Goal: Navigation & Orientation: Understand site structure

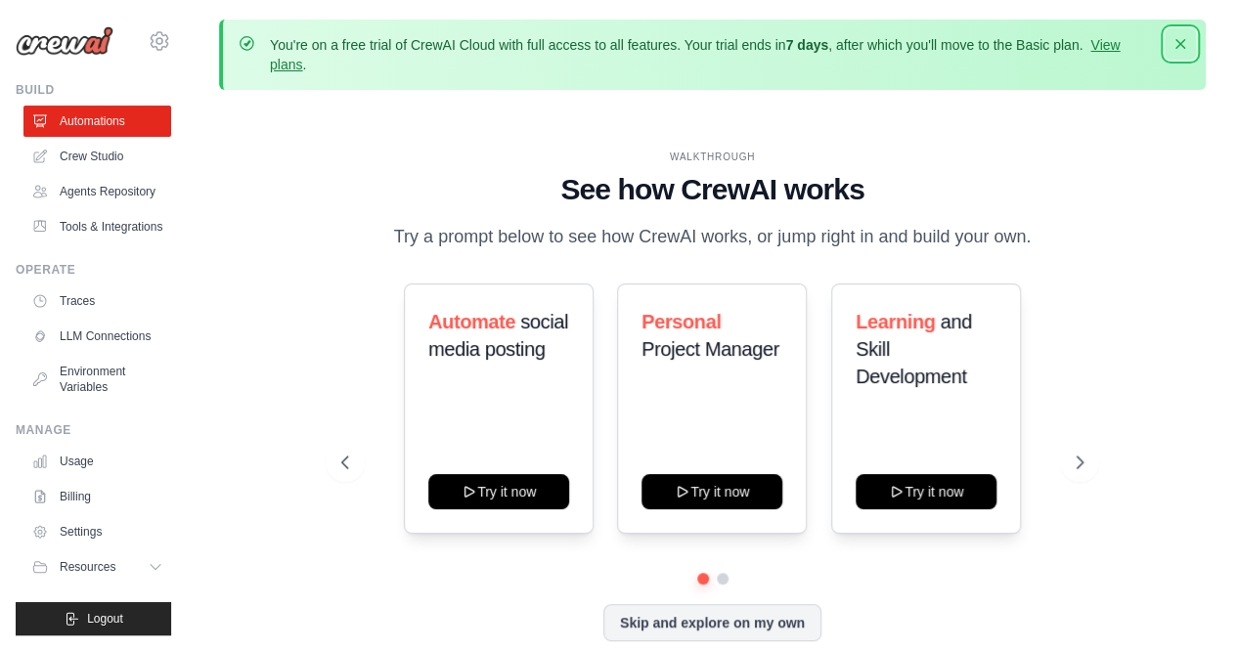
click at [1181, 38] on icon "button" at bounding box center [1180, 44] width 20 height 20
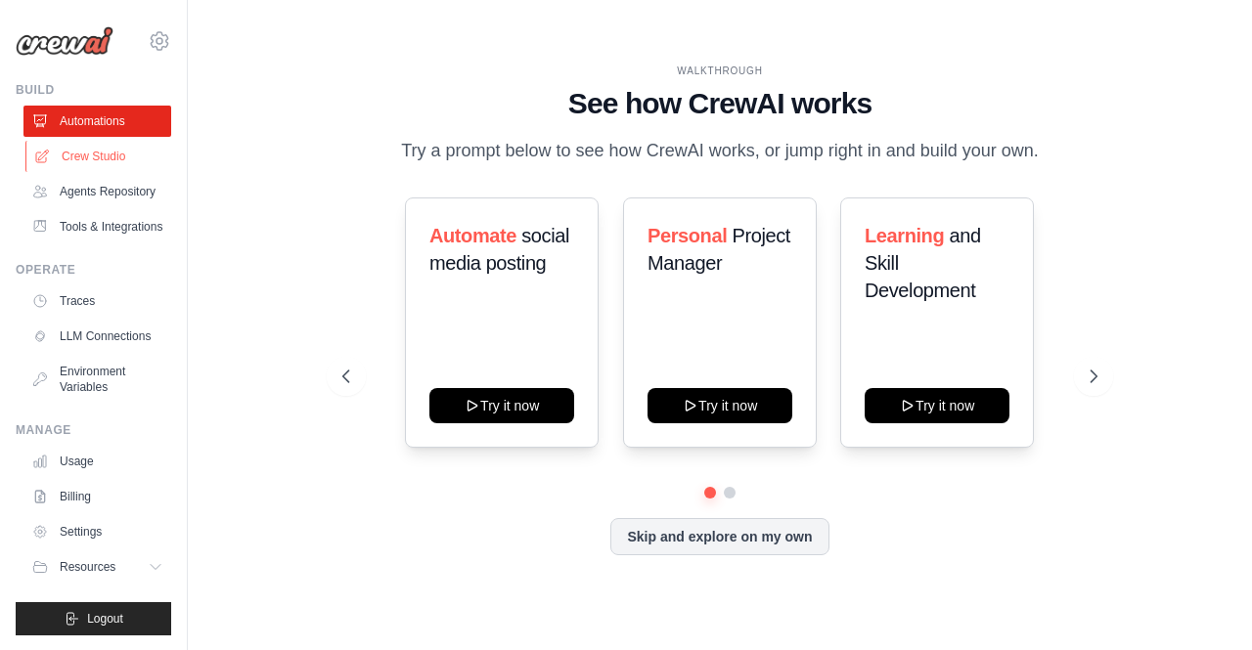
click at [72, 150] on link "Crew Studio" at bounding box center [99, 156] width 148 height 31
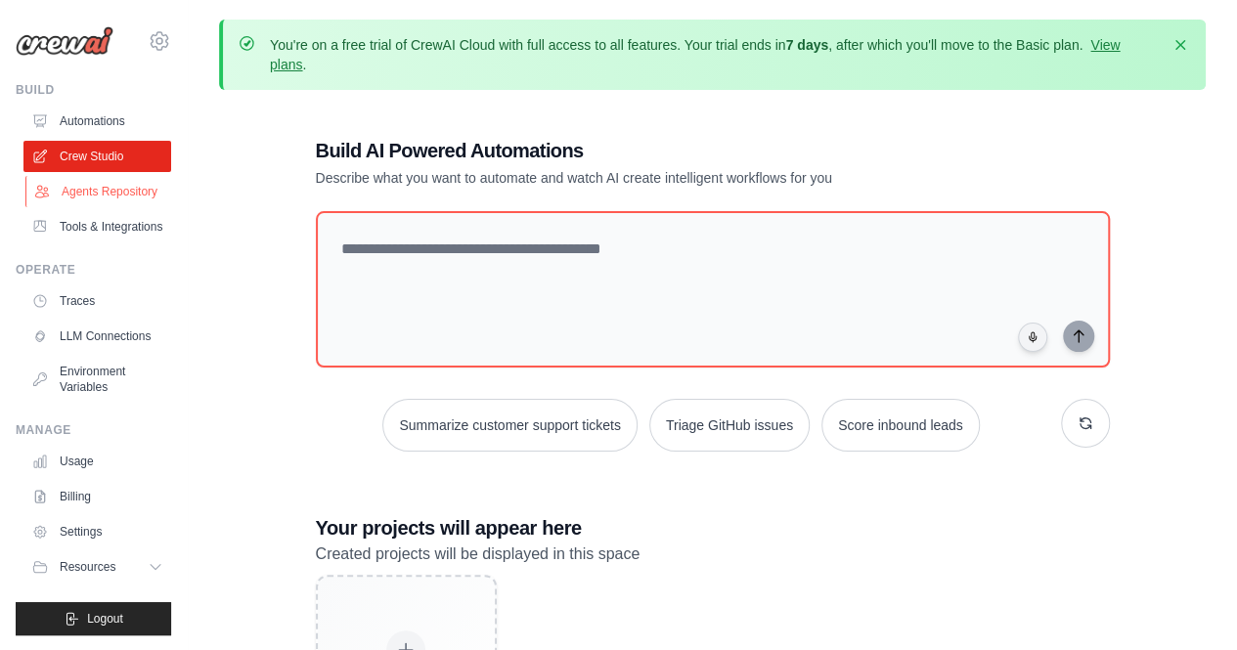
click at [86, 189] on link "Agents Repository" at bounding box center [99, 191] width 148 height 31
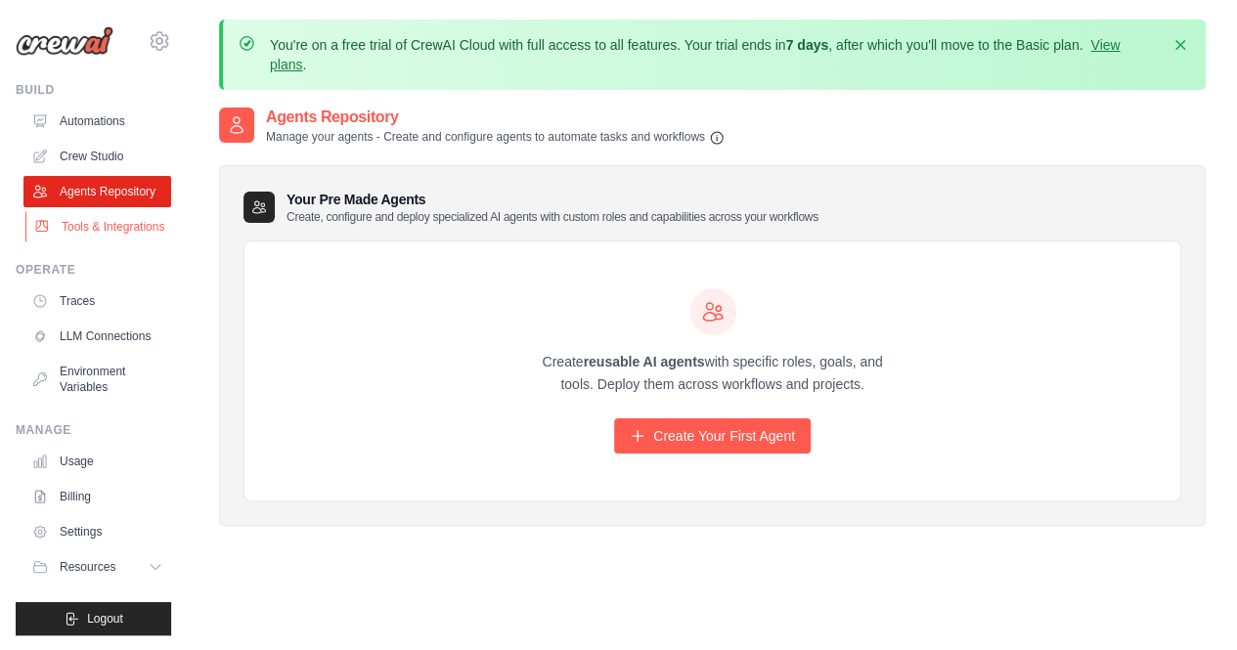
click at [96, 219] on link "Tools & Integrations" at bounding box center [99, 226] width 148 height 31
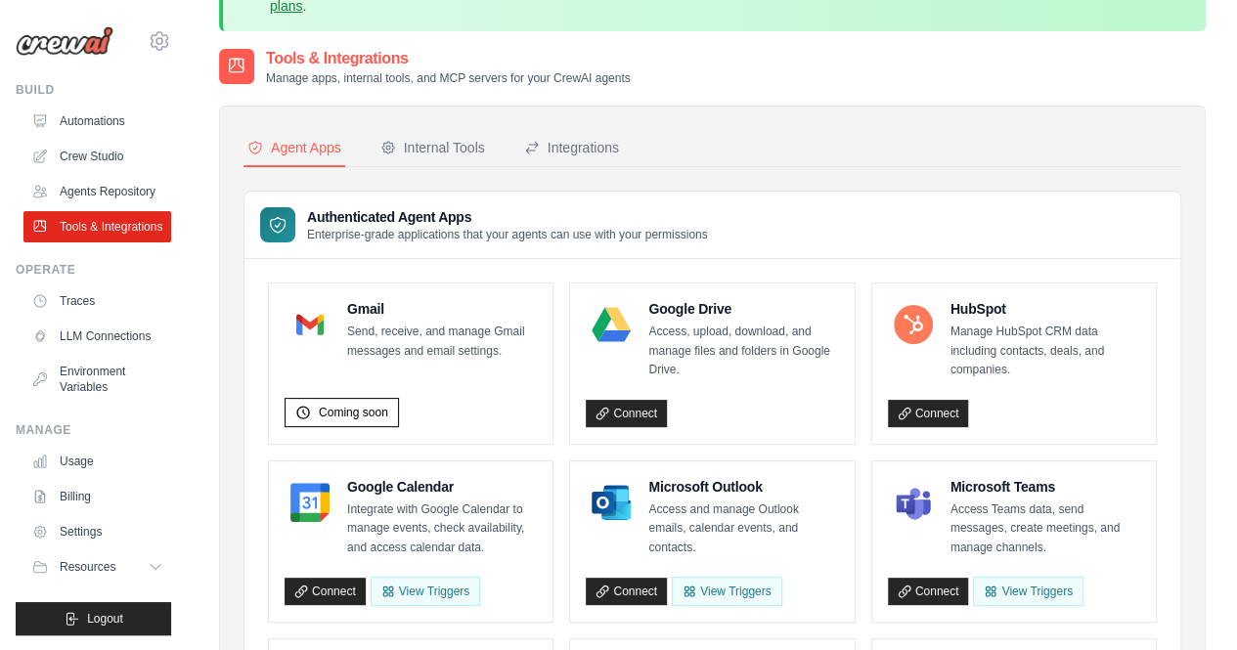
scroll to position [57, 0]
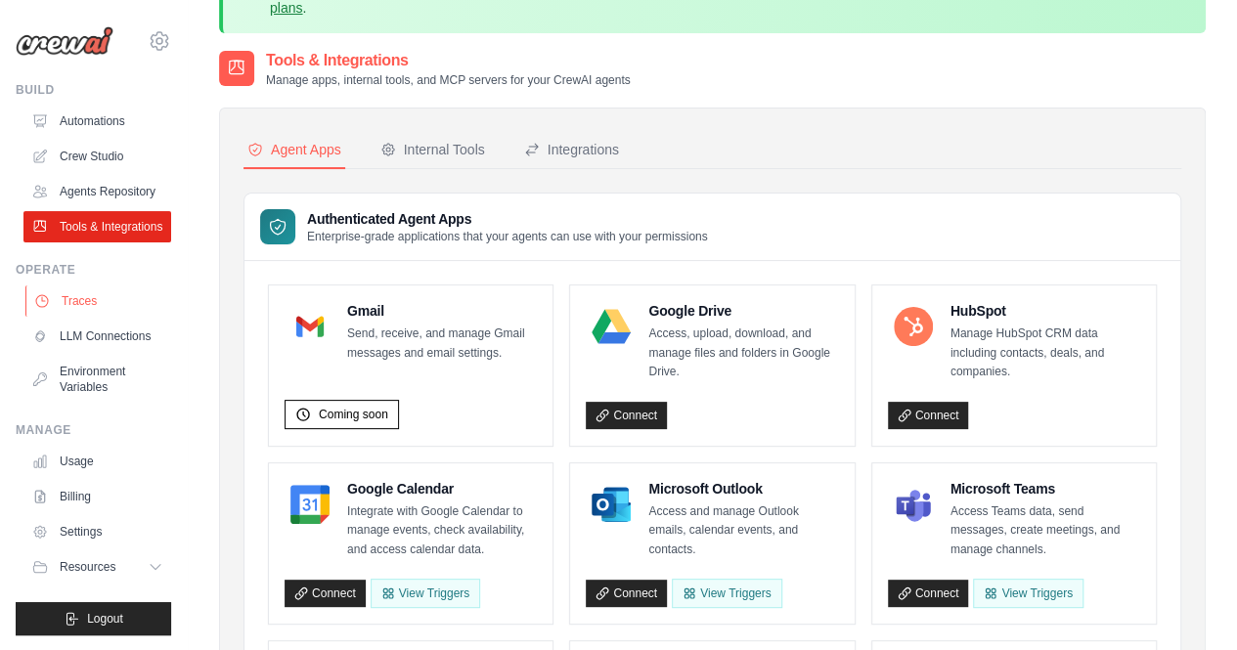
click at [69, 298] on link "Traces" at bounding box center [99, 301] width 148 height 31
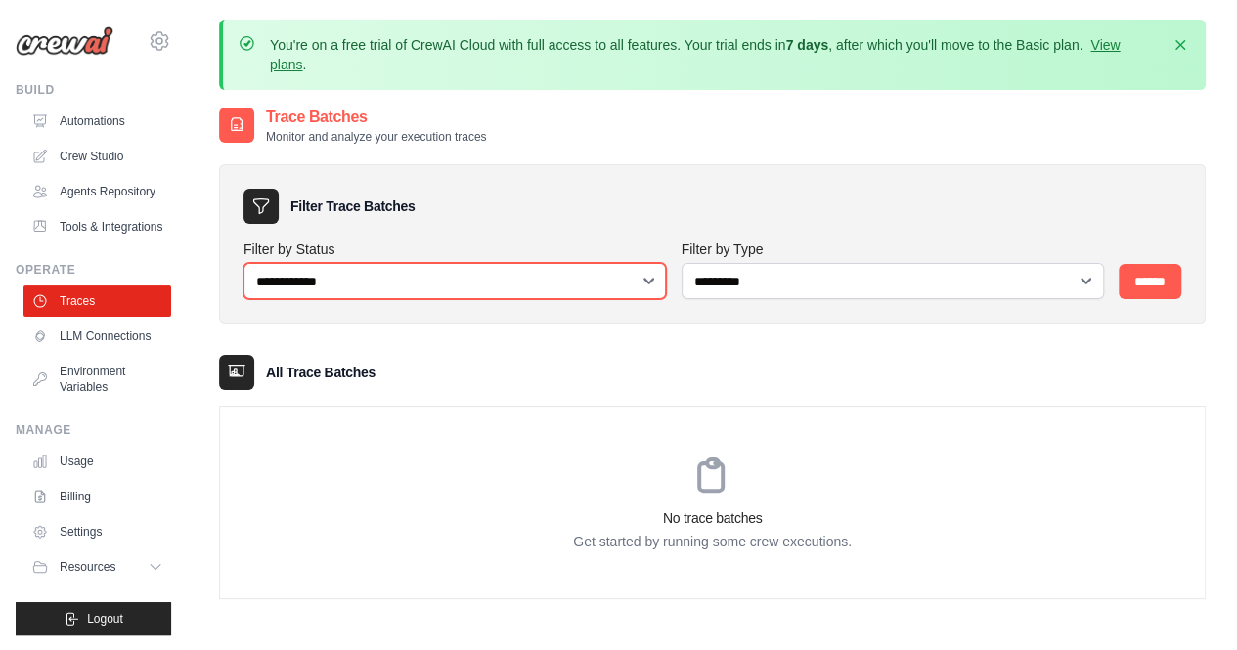
click at [340, 293] on select "**********" at bounding box center [454, 281] width 422 height 36
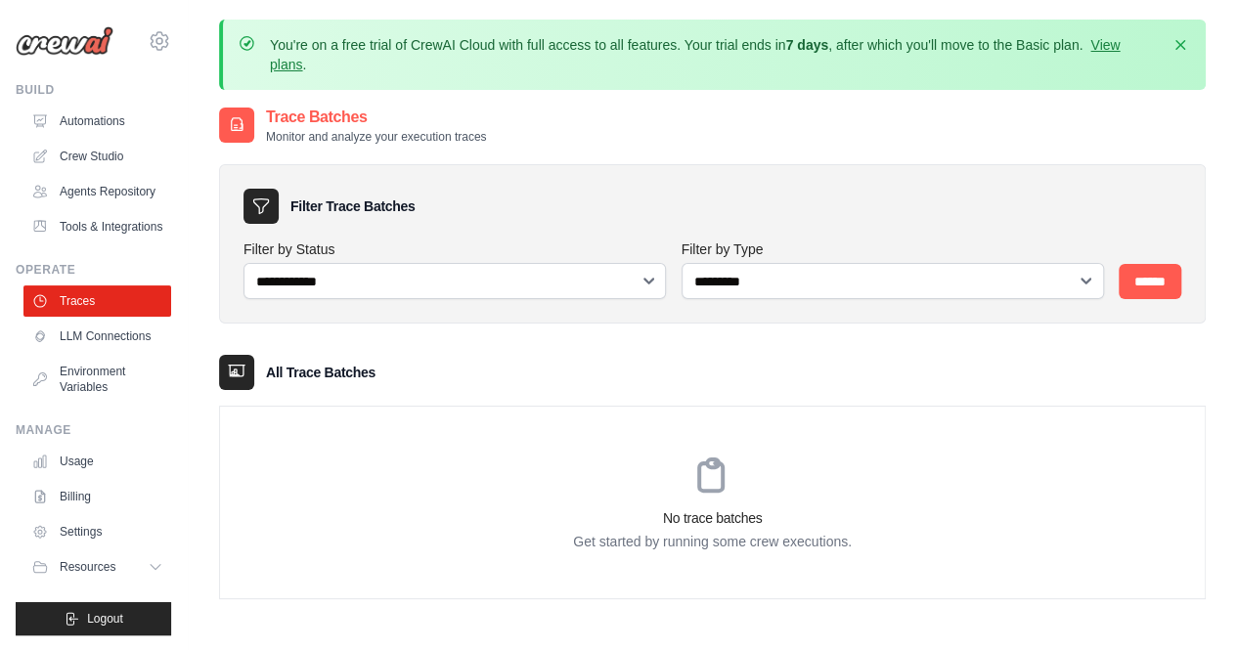
click at [307, 511] on h3 "No trace batches" at bounding box center [712, 518] width 985 height 20
click at [88, 189] on link "Agents Repository" at bounding box center [99, 191] width 148 height 31
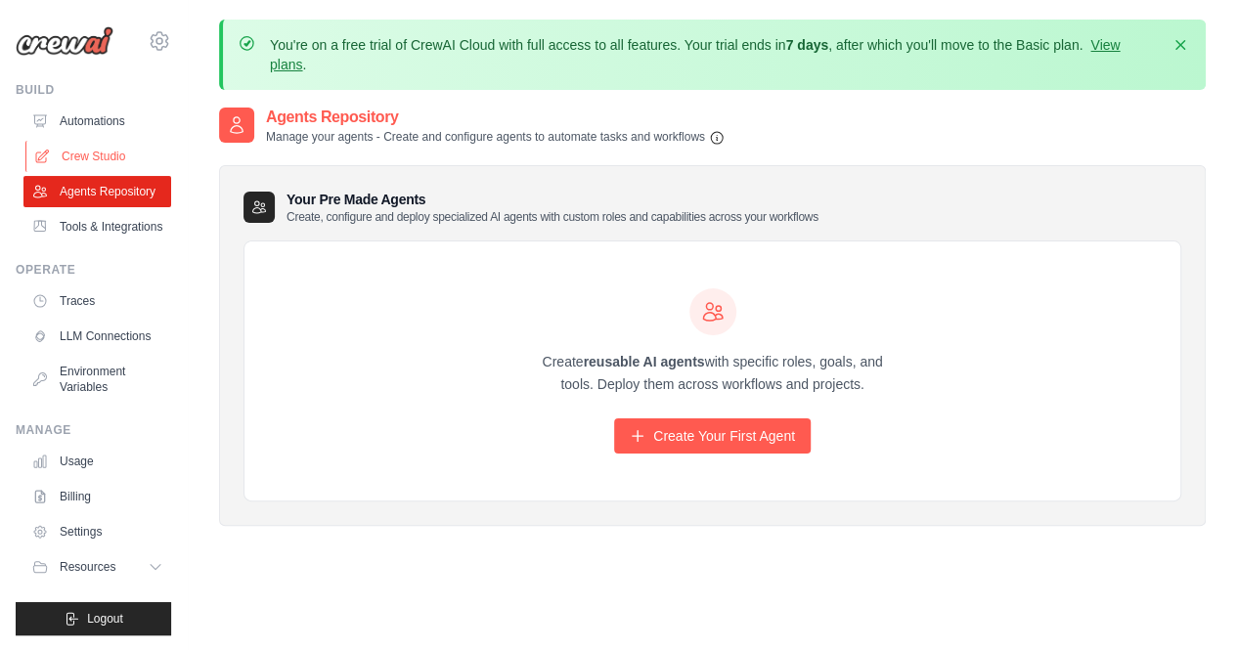
click at [68, 152] on link "Crew Studio" at bounding box center [99, 156] width 148 height 31
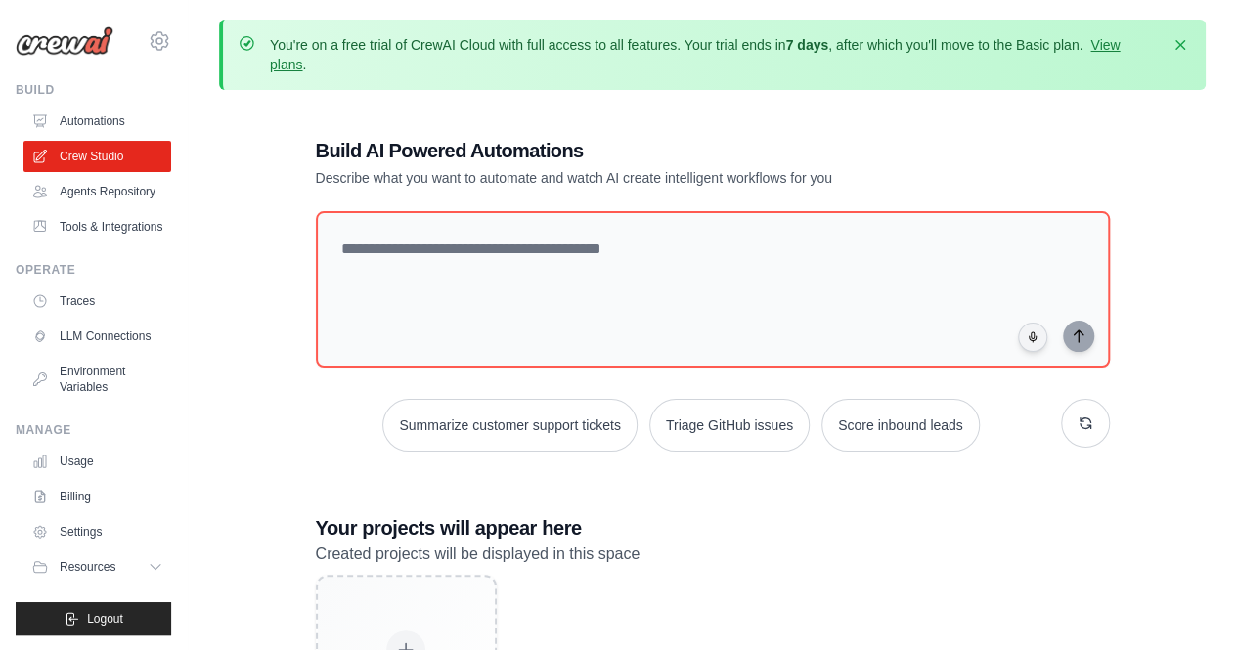
scroll to position [170, 0]
